Goal: Communication & Community: Answer question/provide support

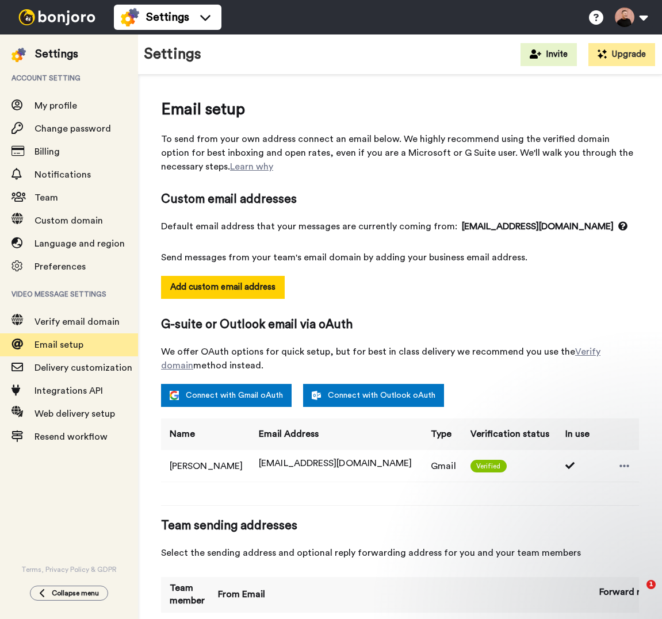
select select "163132"
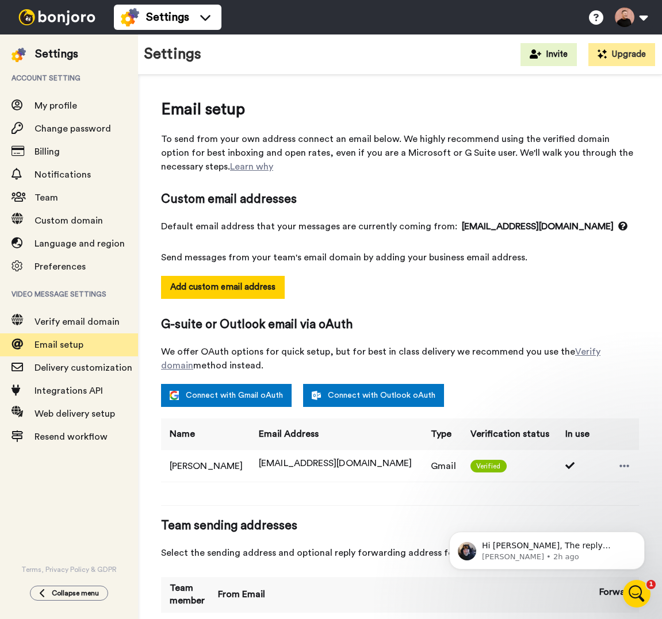
scroll to position [22, 0]
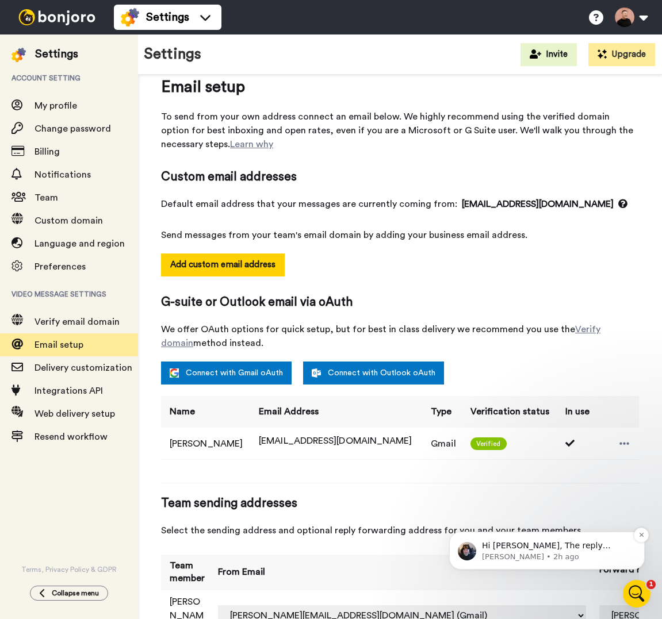
click at [566, 552] on div "Hi [PERSON_NAME], The reply option on the video cannot be turned off. You can u…" at bounding box center [556, 546] width 152 height 15
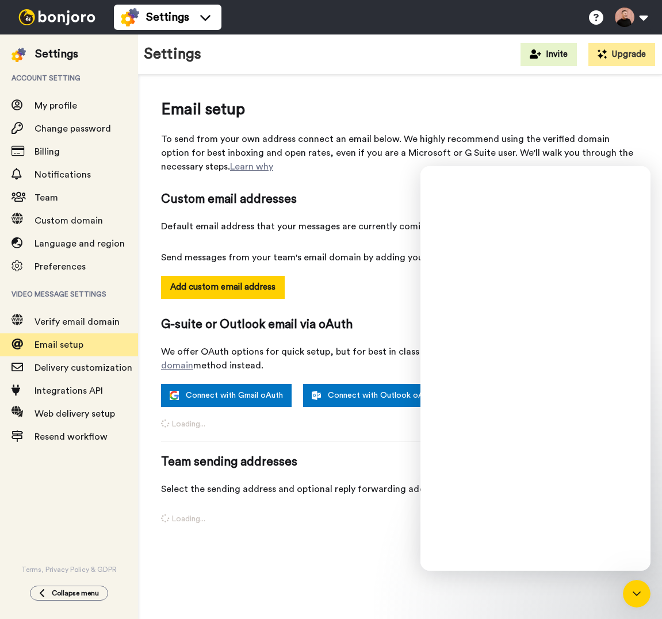
scroll to position [0, 0]
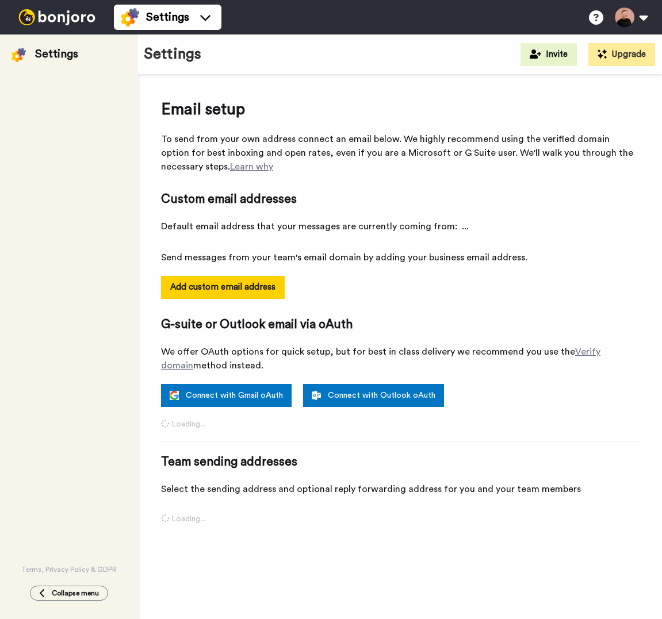
select select "163132"
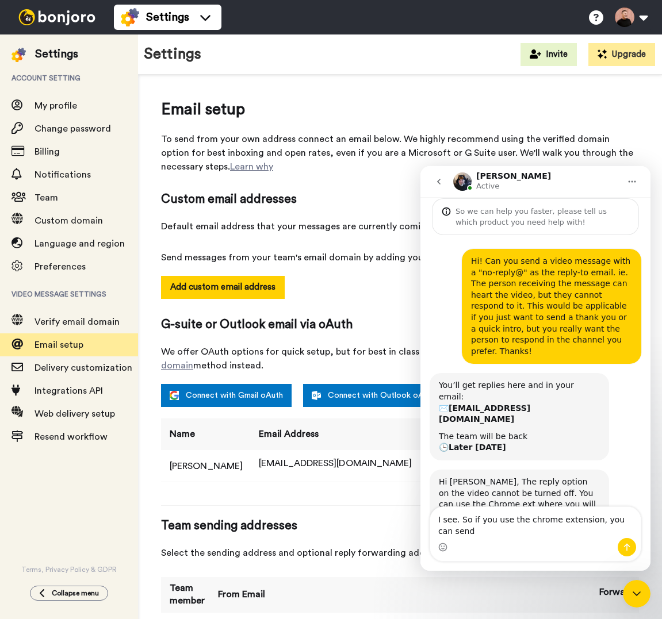
scroll to position [53, 0]
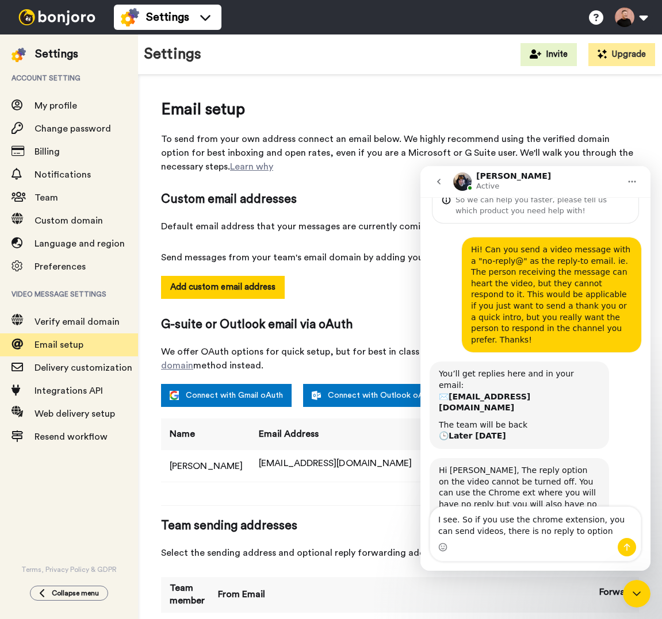
type textarea "I see. So if you use the chrome extension, you can send videos, there is no rep…"
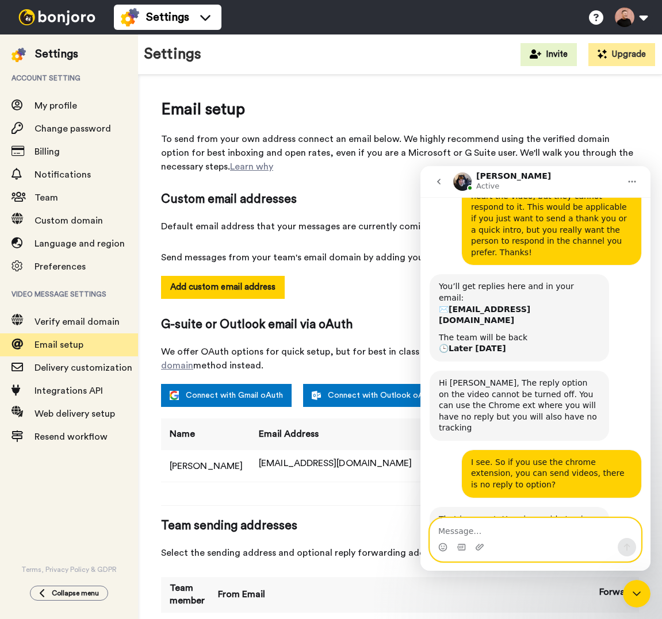
scroll to position [198, 0]
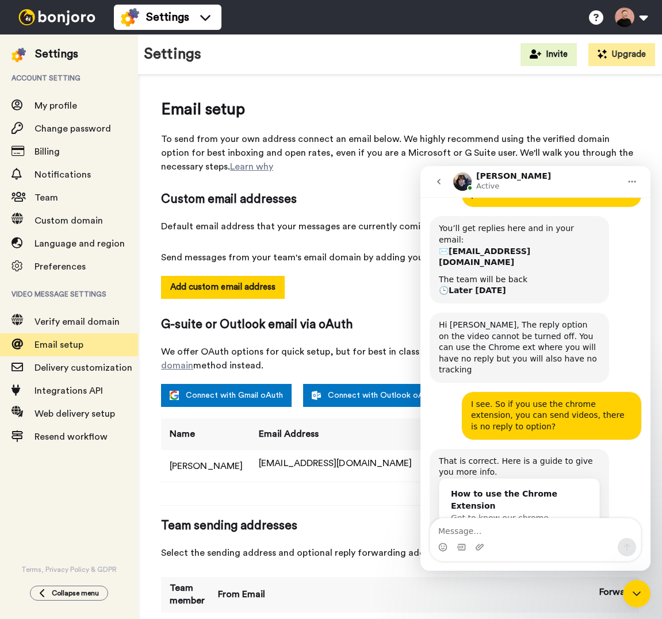
click at [541, 514] on span "Get to know our chrome extension inside and out." at bounding box center [502, 524] width 102 height 21
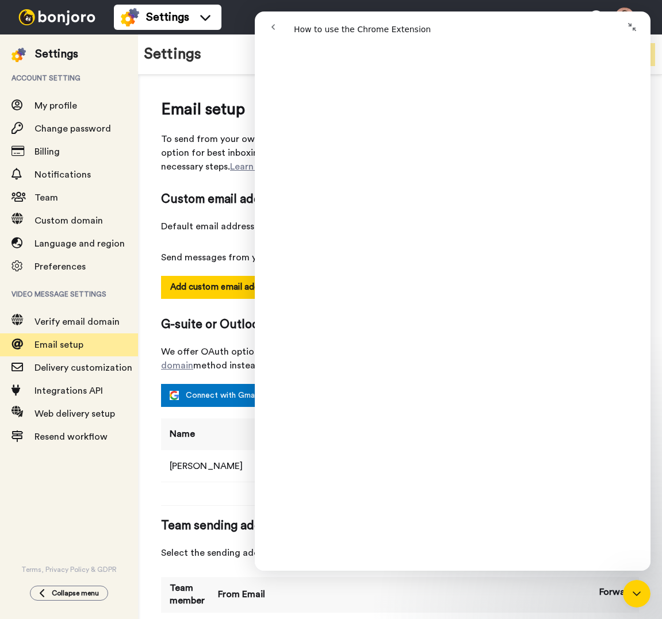
scroll to position [979, 0]
click at [633, 595] on icon "Close Intercom Messenger" at bounding box center [637, 594] width 14 height 14
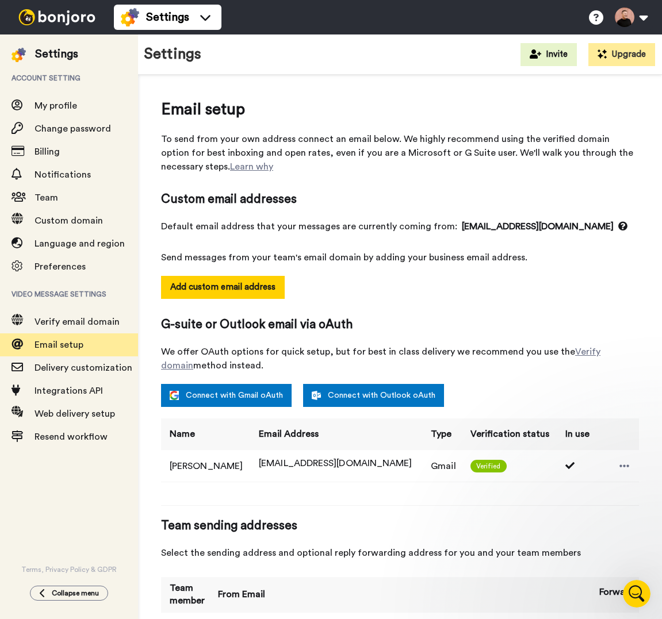
scroll to position [0, 0]
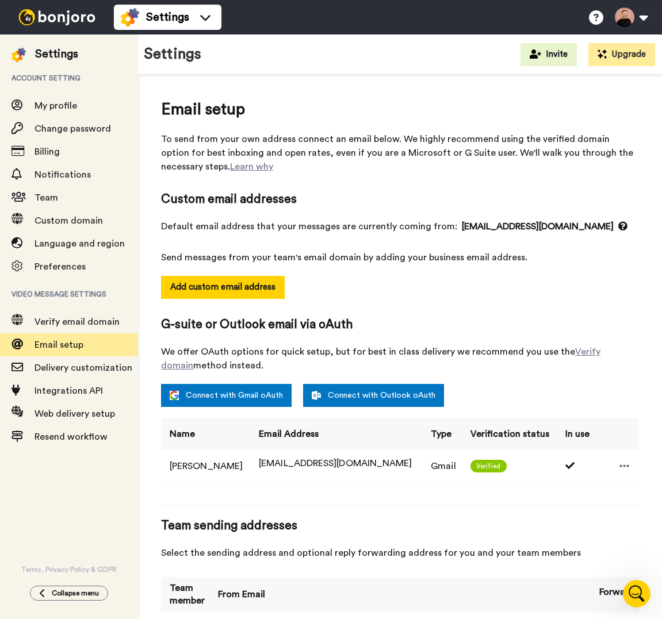
click at [633, 595] on icon "Open Intercom Messenger" at bounding box center [636, 594] width 19 height 19
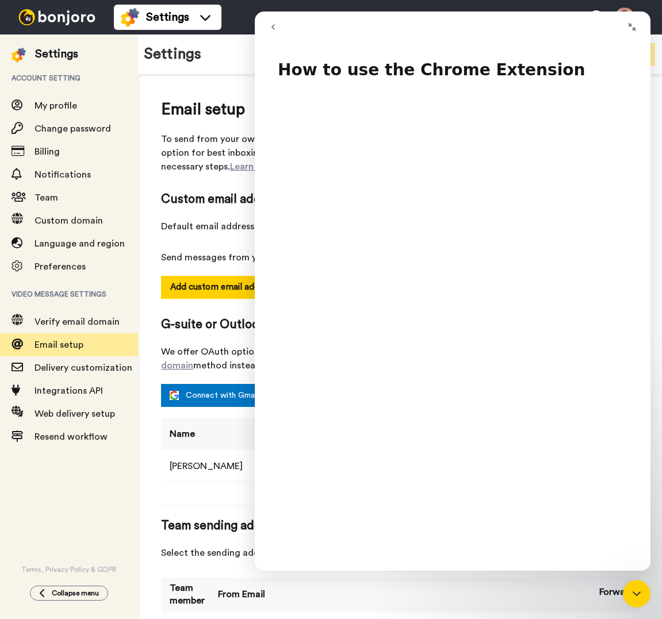
click at [275, 27] on icon "go back" at bounding box center [273, 26] width 9 height 9
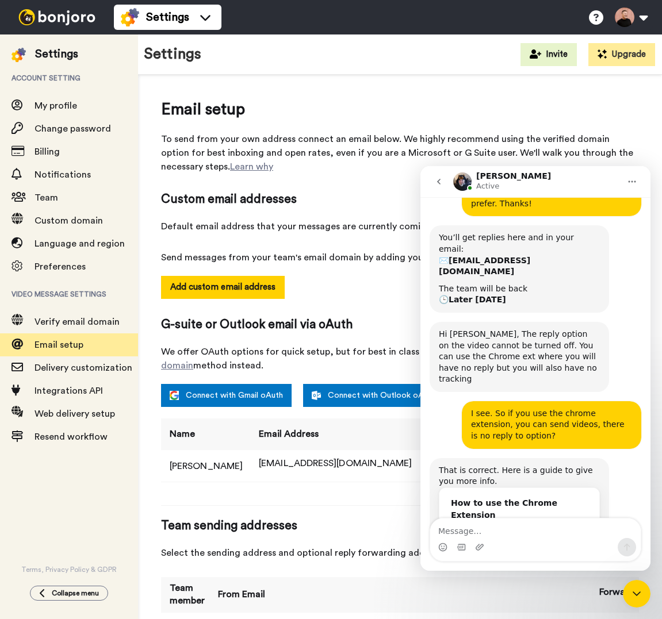
scroll to position [198, 0]
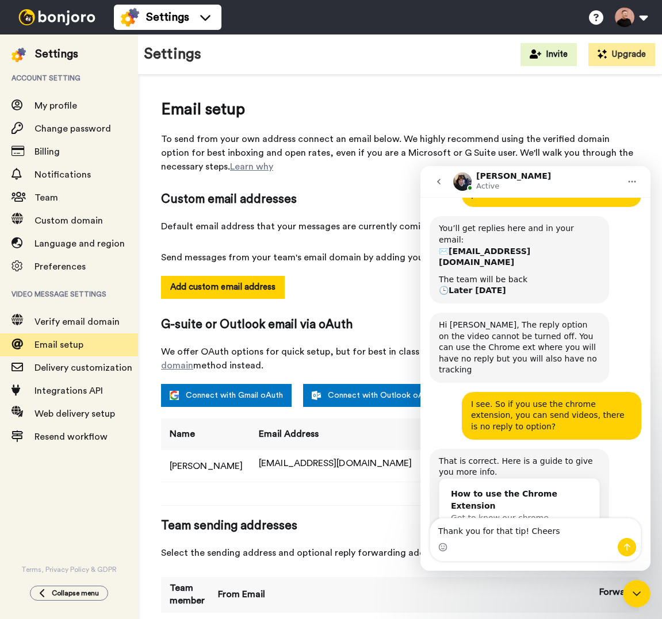
type textarea "Thank you for that tip! Cheers."
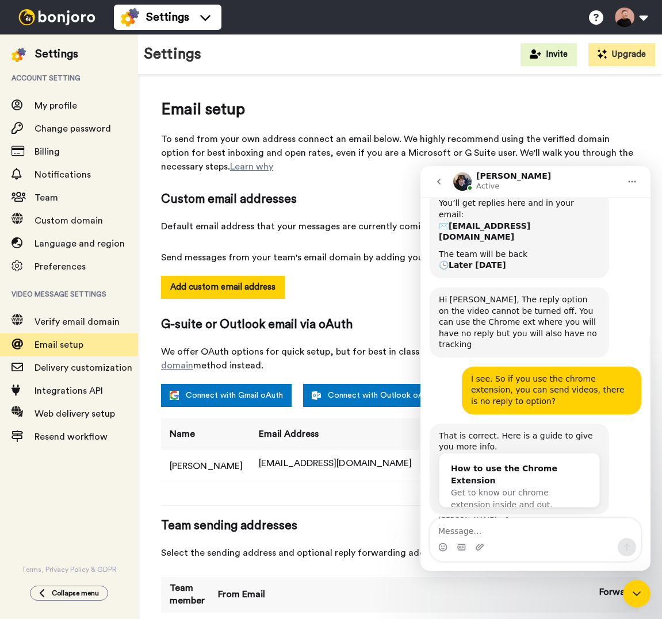
scroll to position [233, 0]
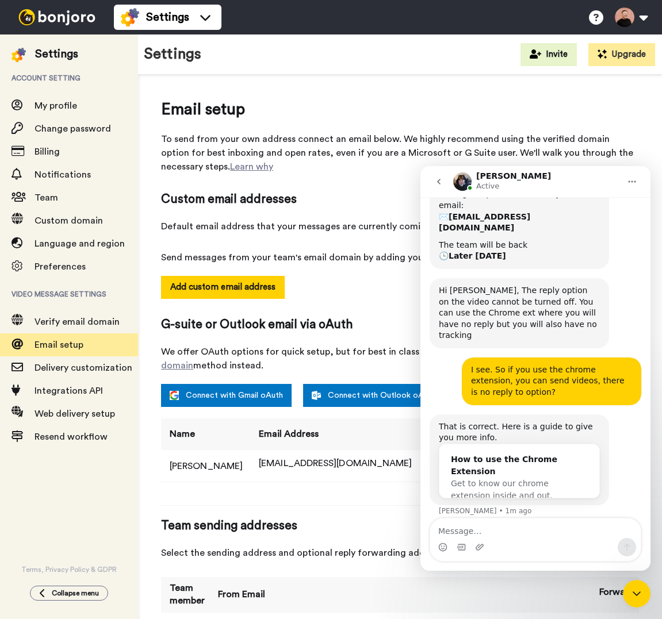
click at [369, 204] on span "Custom email addresses" at bounding box center [400, 199] width 478 height 17
click at [436, 182] on icon "go back" at bounding box center [438, 181] width 9 height 9
